Goal: Task Accomplishment & Management: Use online tool/utility

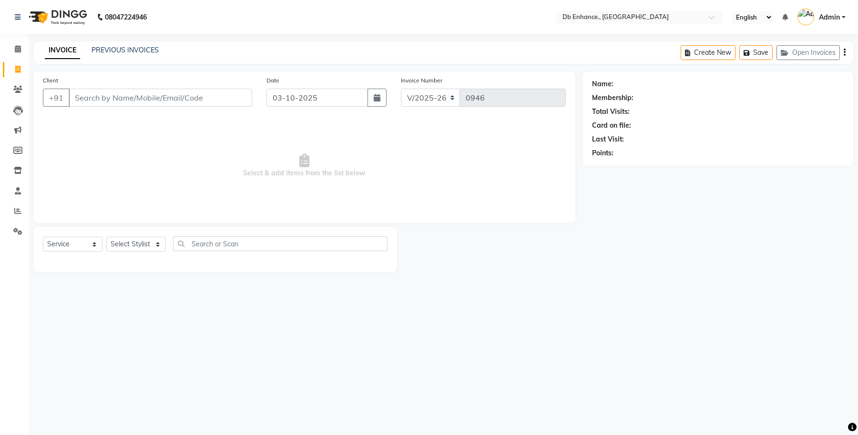
select select "4474"
select select "service"
select select "4474"
select select "service"
click at [128, 49] on link "PREVIOUS INVOICES" at bounding box center [125, 50] width 67 height 9
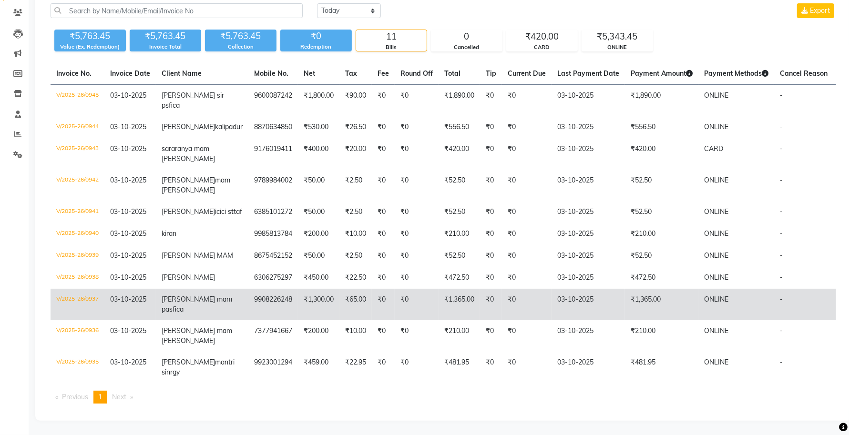
scroll to position [85, 0]
